Goal: Navigation & Orientation: Find specific page/section

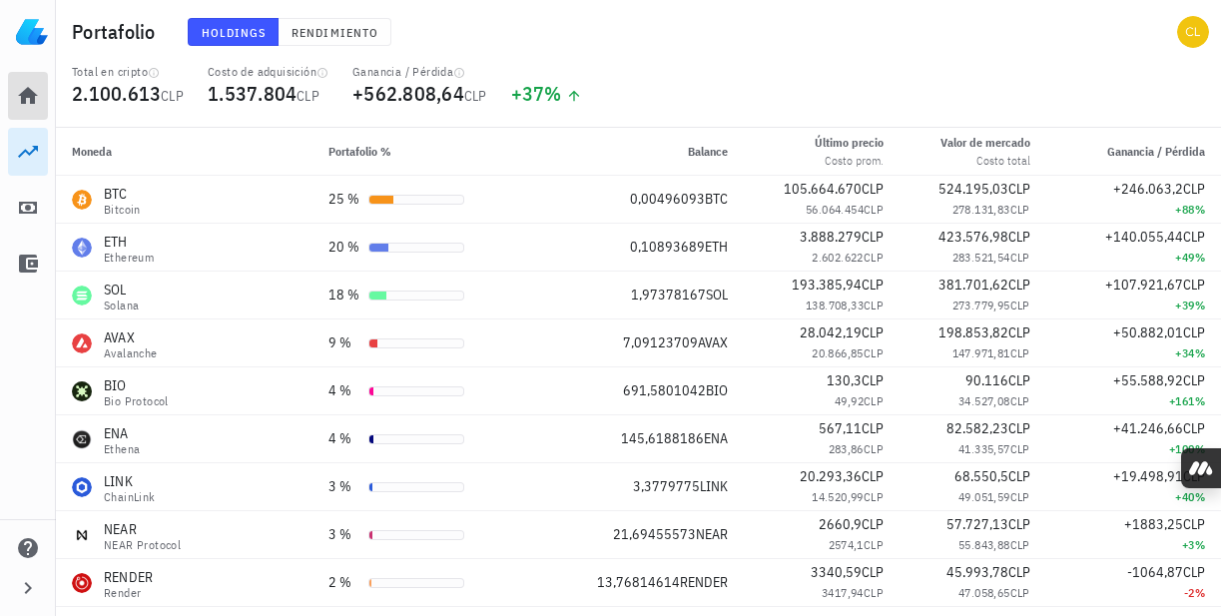
click at [29, 99] on icon at bounding box center [28, 96] width 24 height 24
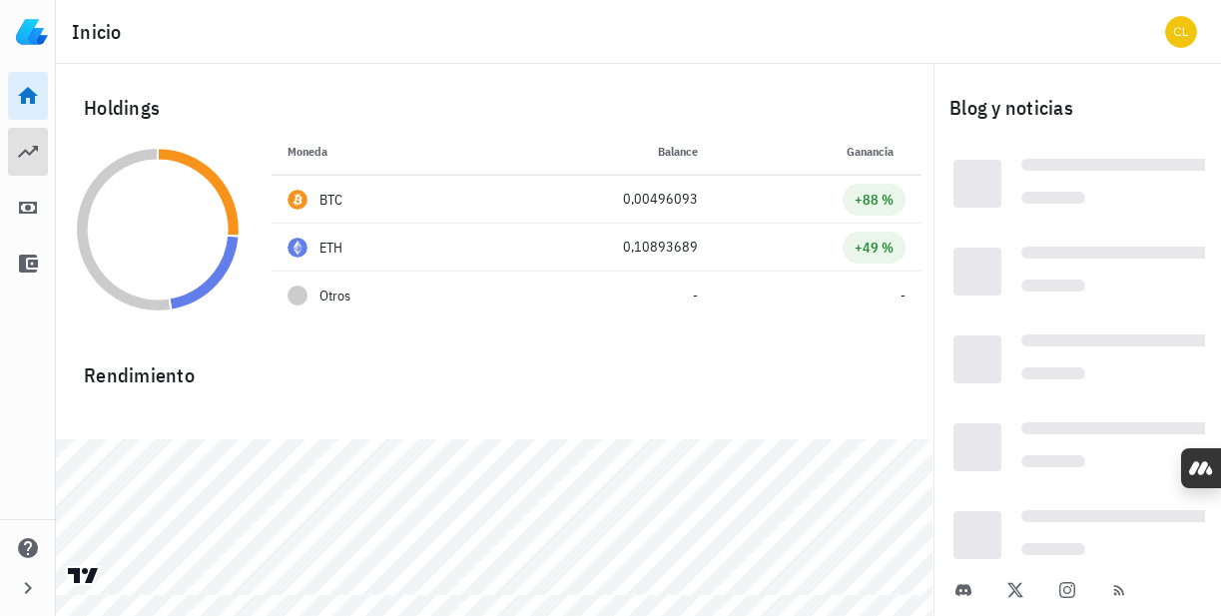
click at [36, 154] on icon at bounding box center [28, 152] width 24 height 24
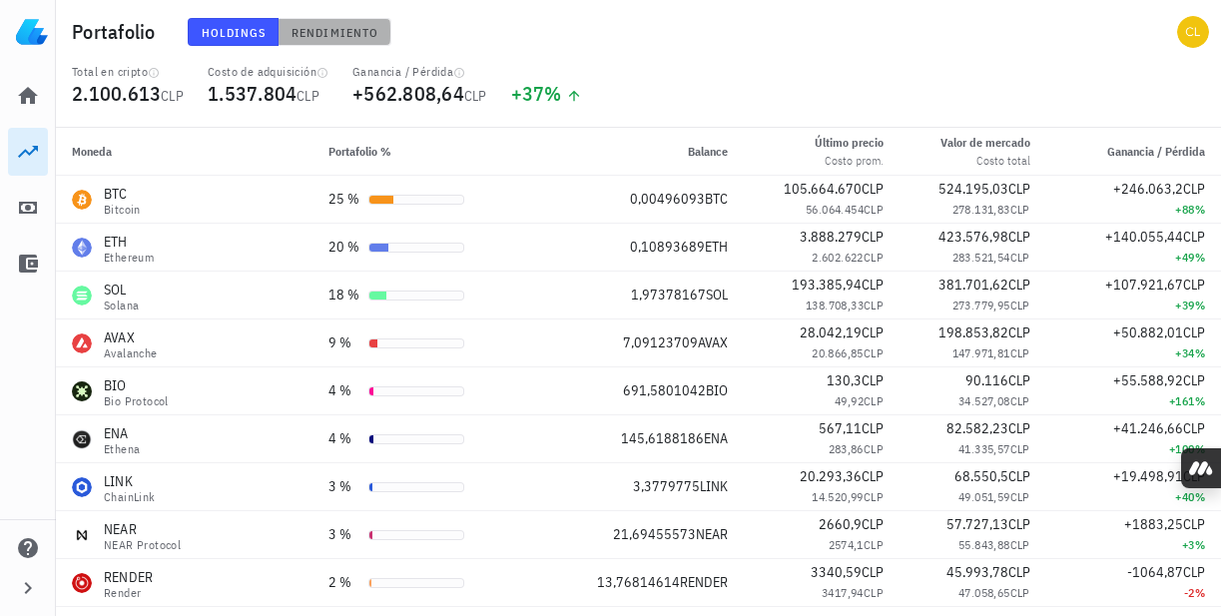
click at [308, 38] on span "Rendimiento" at bounding box center [335, 32] width 88 height 15
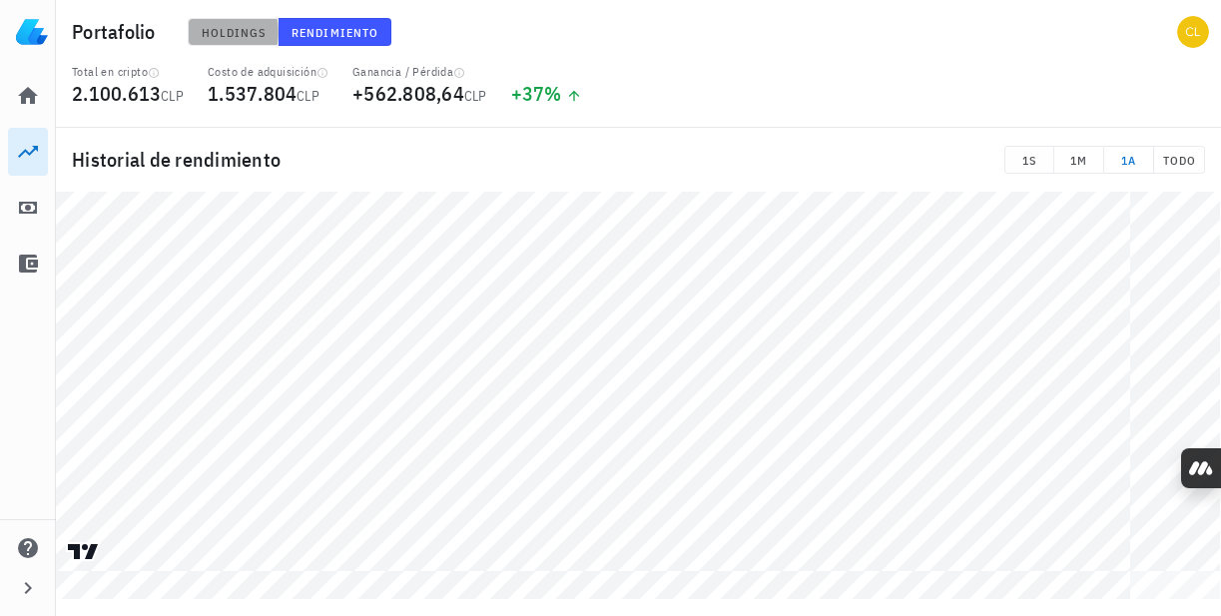
click at [249, 36] on span "Holdings" at bounding box center [234, 32] width 66 height 15
